Goal: Information Seeking & Learning: Find specific fact

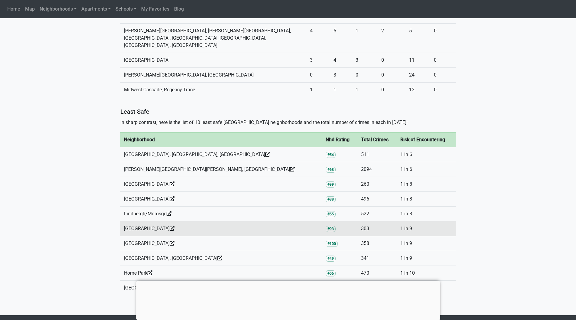
scroll to position [726, 0]
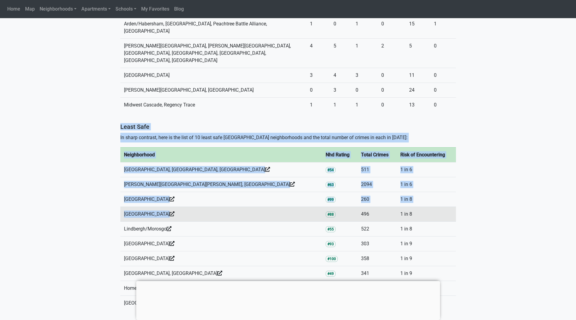
drag, startPoint x: 186, startPoint y: 67, endPoint x: 190, endPoint y: 156, distance: 89.3
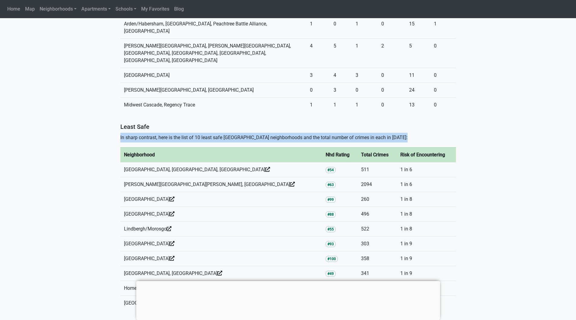
drag, startPoint x: 70, startPoint y: 88, endPoint x: 49, endPoint y: 167, distance: 81.7
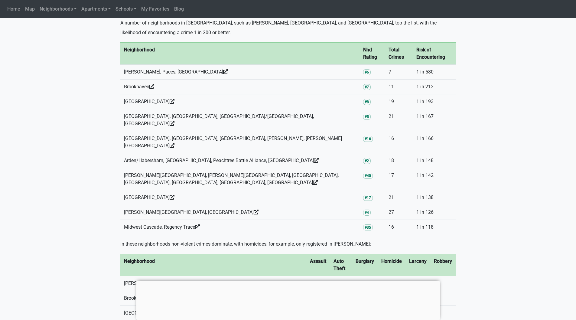
scroll to position [393, 0]
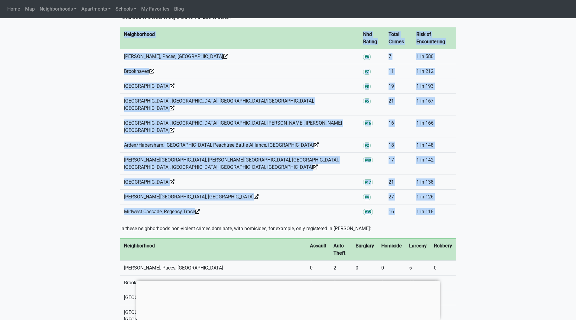
drag, startPoint x: 102, startPoint y: 204, endPoint x: 97, endPoint y: 148, distance: 56.2
click at [97, 148] on section "What were the safest and least safe [GEOGRAPHIC_DATA] neighborhoods in [DATE]? …" at bounding box center [288, 210] width 576 height 875
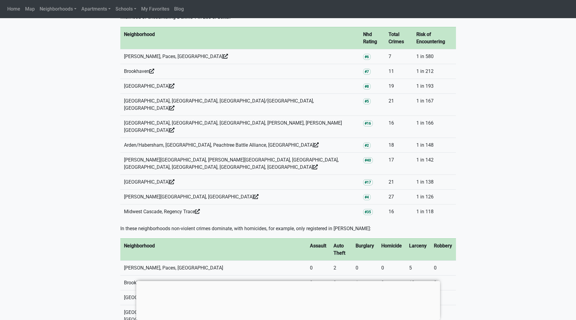
click at [85, 219] on section "What were the safest and least safe [GEOGRAPHIC_DATA] neighborhoods in [DATE]? …" at bounding box center [288, 210] width 576 height 875
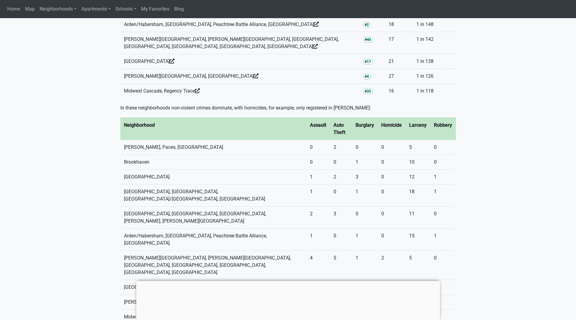
scroll to position [514, 0]
click at [61, 217] on section "What were the safest and least safe [GEOGRAPHIC_DATA] neighborhoods in [DATE]? …" at bounding box center [288, 89] width 576 height 875
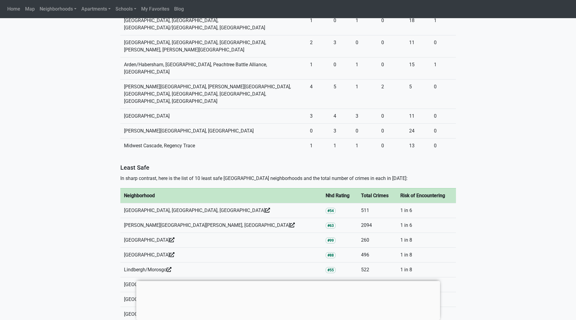
scroll to position [726, 0]
